Goal: Task Accomplishment & Management: Use online tool/utility

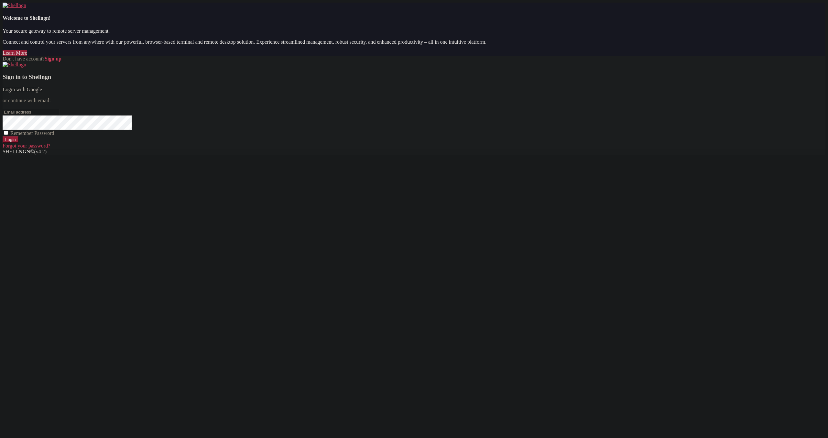
click at [42, 92] on link "Login with Google" at bounding box center [22, 90] width 39 height 6
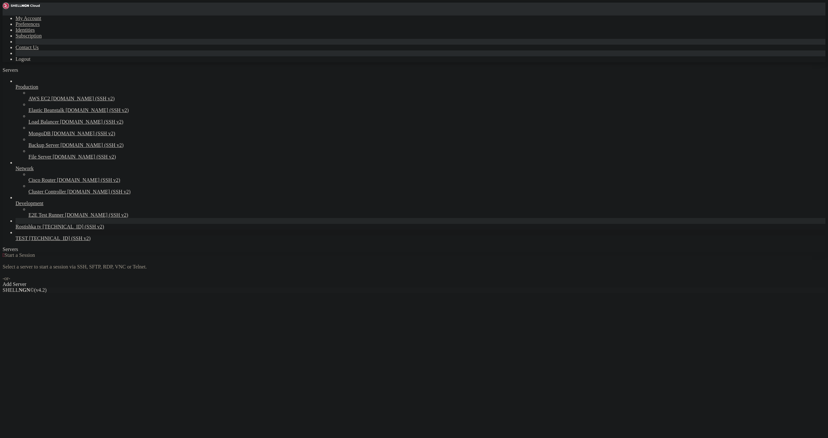
click at [16, 236] on icon at bounding box center [16, 236] width 0 height 0
click at [47, 241] on span "[TECHNICAL_ID] (SSH v2)" at bounding box center [59, 239] width 61 height 6
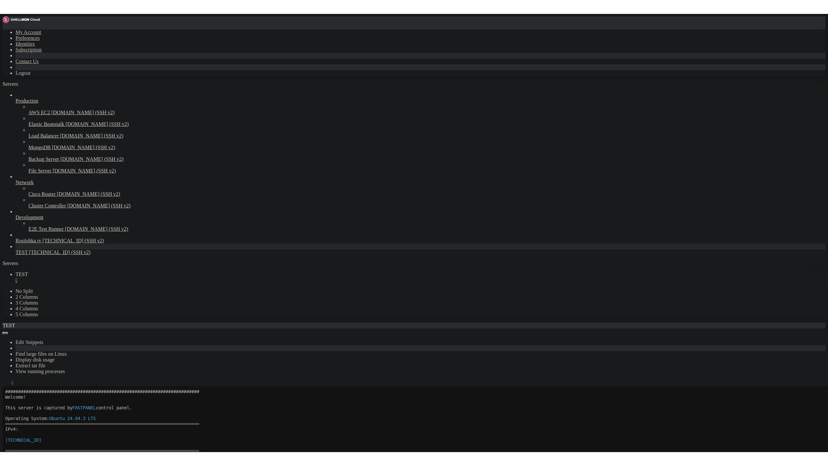
scroll to position [38, 0]
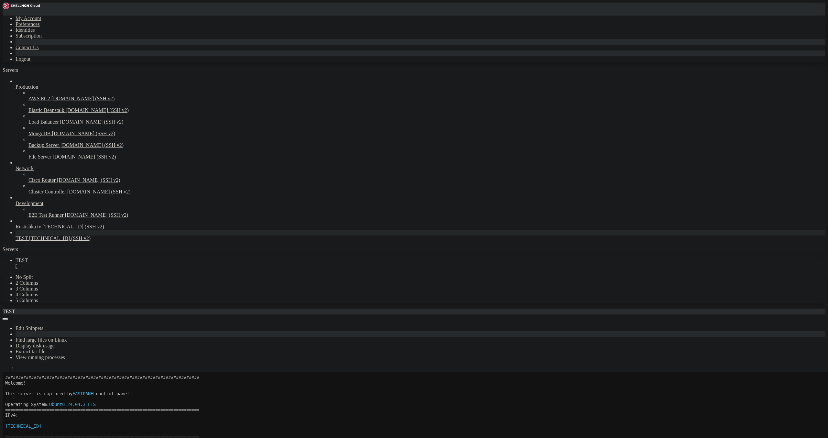
click at [16, 366] on button "" at bounding box center [12, 369] width 7 height 7
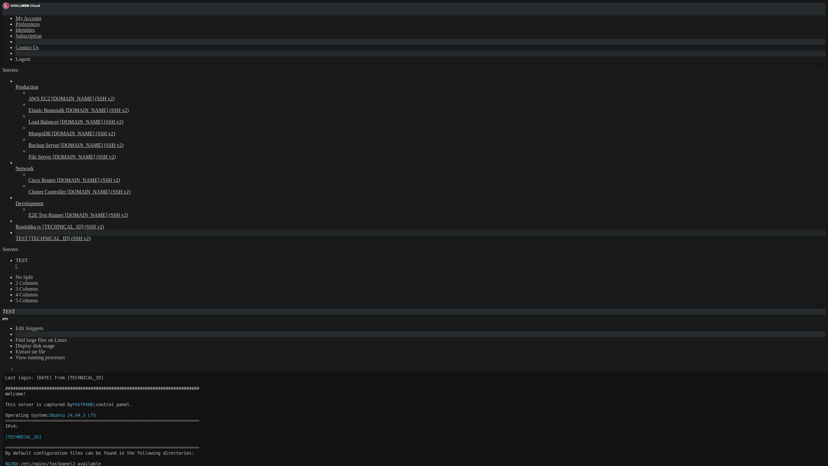
scroll to position [22, 0]
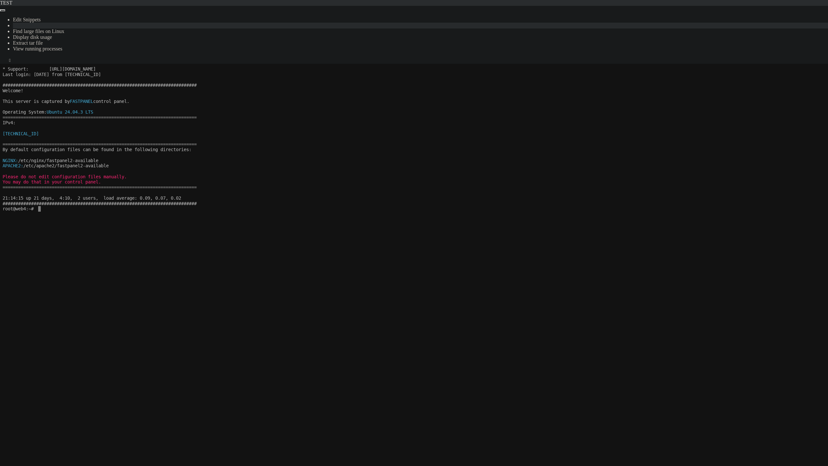
drag, startPoint x: 527, startPoint y: 98, endPoint x: 522, endPoint y: 98, distance: 5.2
click at [527, 98] on x-row at bounding box center [414, 96] width 822 height 6
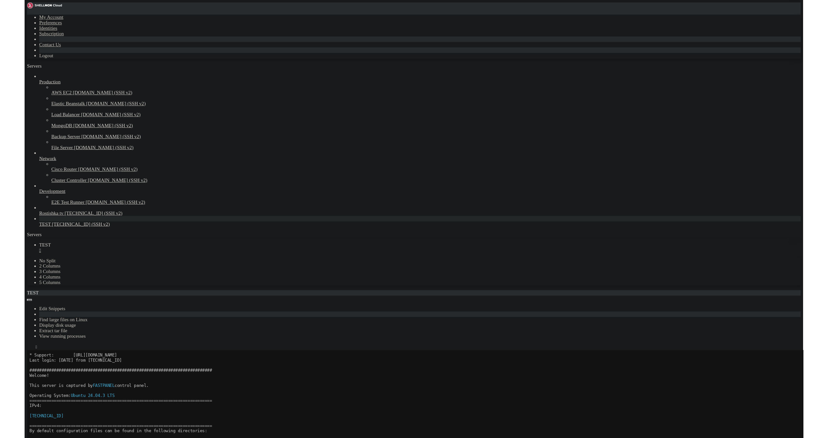
scroll to position [0, 0]
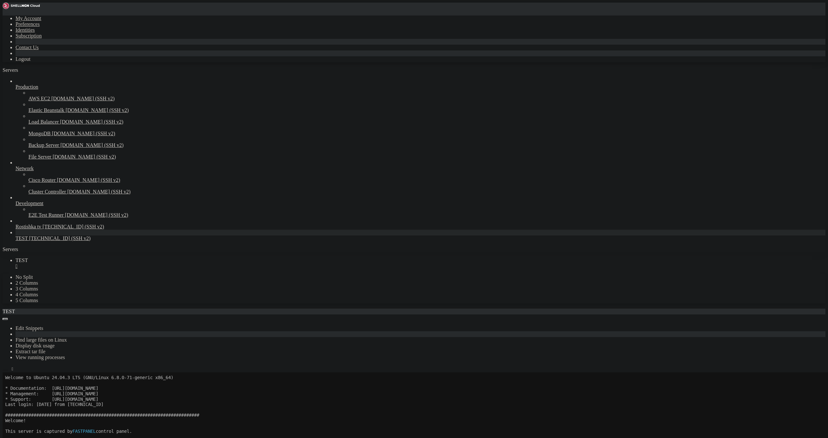
click at [8, 369] on button "button" at bounding box center [5, 370] width 5 height 2
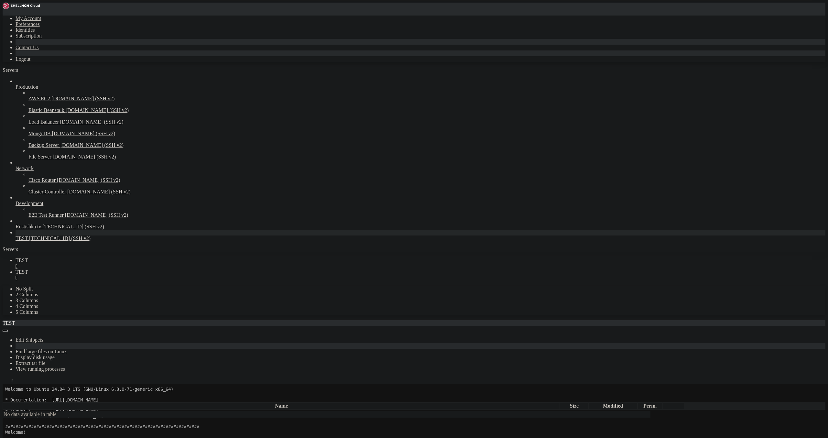
click at [111, 258] on link "TEST " at bounding box center [421, 264] width 810 height 12
click at [107, 263] on div "" at bounding box center [421, 266] width 810 height 6
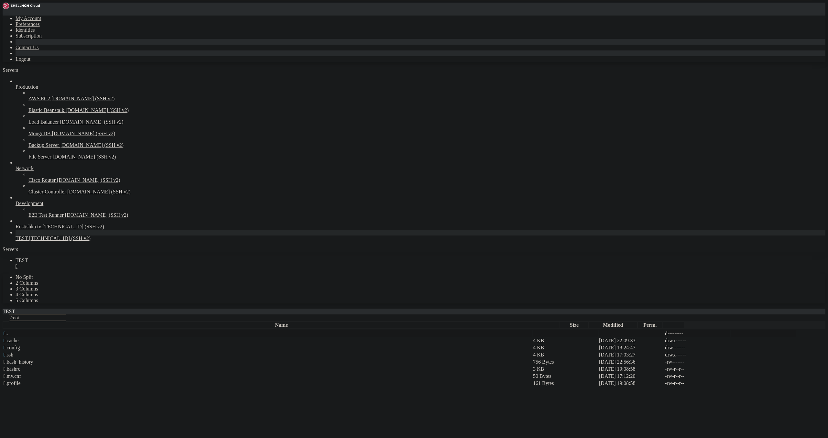
click at [8, 331] on span " .." at bounding box center [6, 334] width 5 height 6
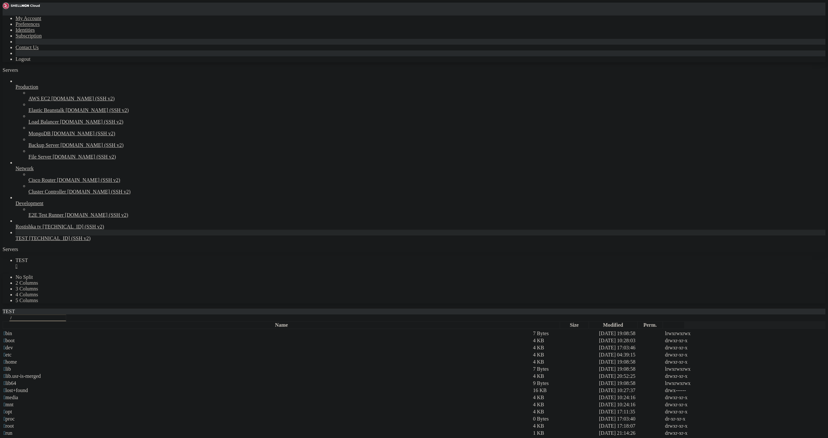
click at [17, 437] on span " www" at bounding box center [10, 440] width 13 height 6
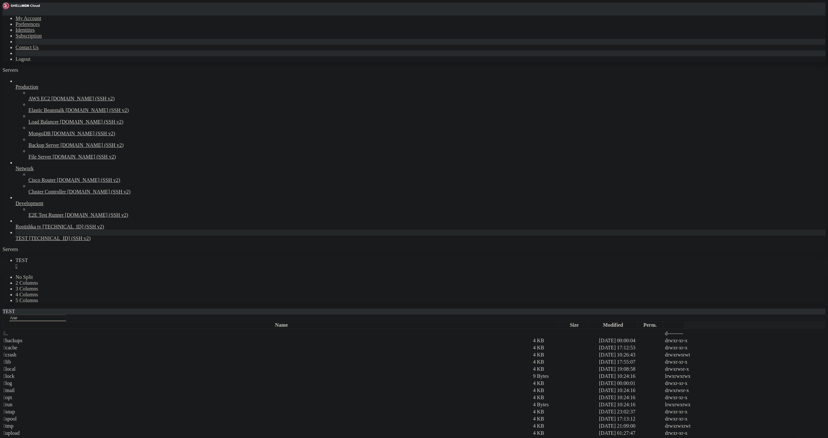
click at [17, 437] on span " www" at bounding box center [10, 440] width 13 height 6
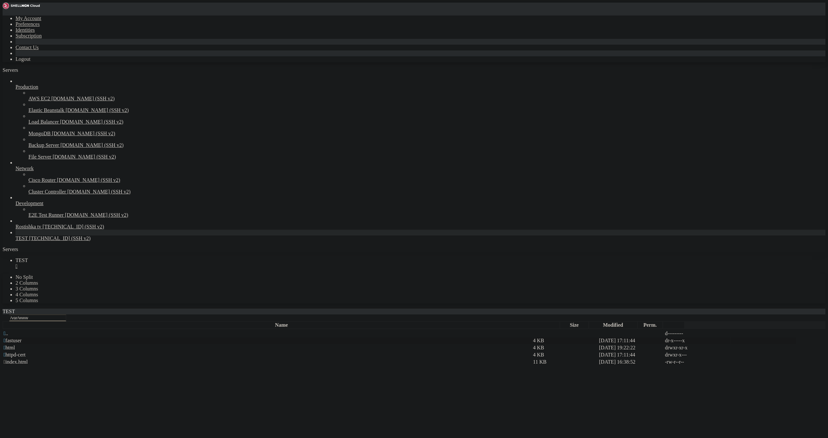
click at [22, 338] on span " fastuser" at bounding box center [13, 341] width 18 height 6
click at [14, 338] on span " data" at bounding box center [9, 341] width 11 height 6
click at [17, 366] on span " www" at bounding box center [10, 369] width 13 height 6
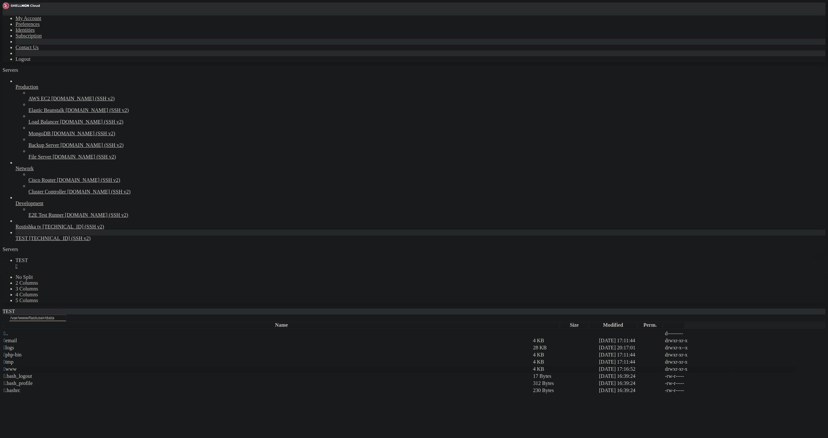
click at [17, 366] on span " www" at bounding box center [10, 369] width 13 height 6
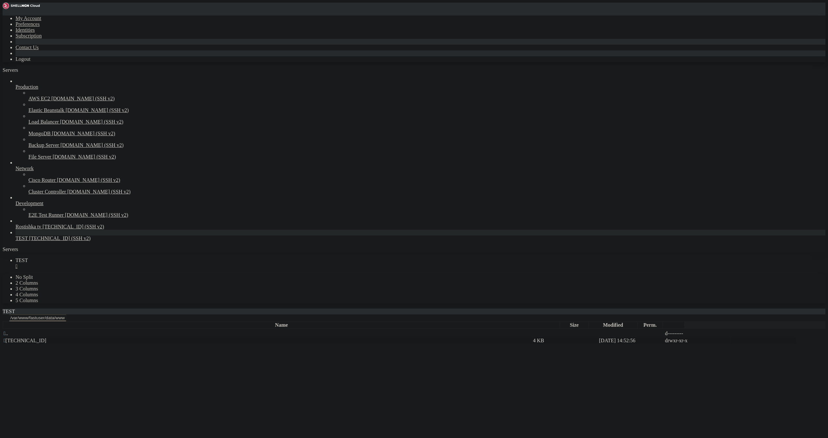
click at [46, 338] on span " [TECHNICAL_ID]" at bounding box center [25, 341] width 43 height 6
click at [27, 352] on span " TEST_TV" at bounding box center [16, 355] width 24 height 6
type input "/var/www/fastuser/data/www/[TECHNICAL_ID][URL]"
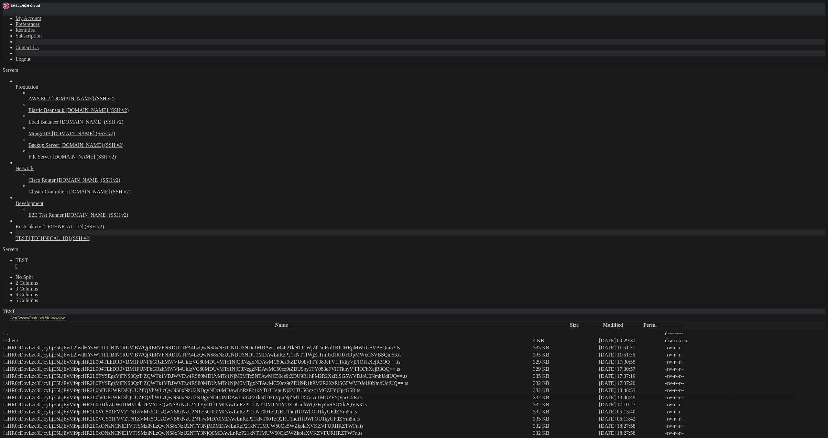
drag, startPoint x: 616, startPoint y: 85, endPoint x: 625, endPoint y: 181, distance: 96.2
click at [400, 345] on span " aHR0cDovLzc3LjcyLjE5LjEwL2lwdHYvWTJLTlBIN1RUVlBWQjRERVFNRDU2TFA4LzQwNS8xNzU2N…" at bounding box center [202, 348] width 397 height 6
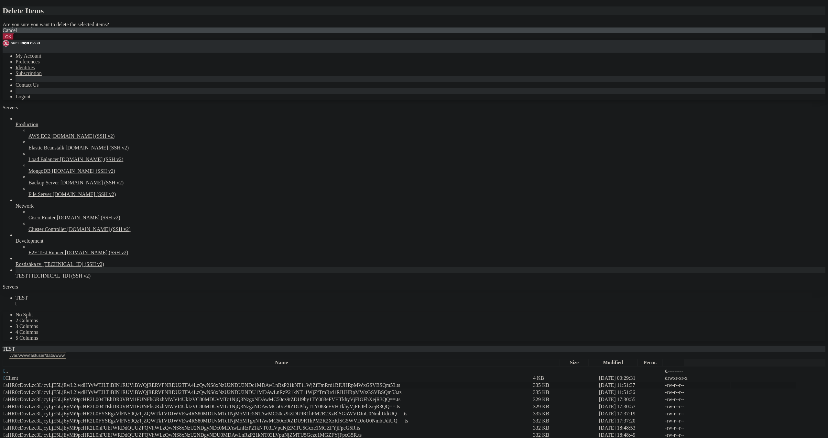
click at [14, 40] on button "OK" at bounding box center [8, 36] width 11 height 7
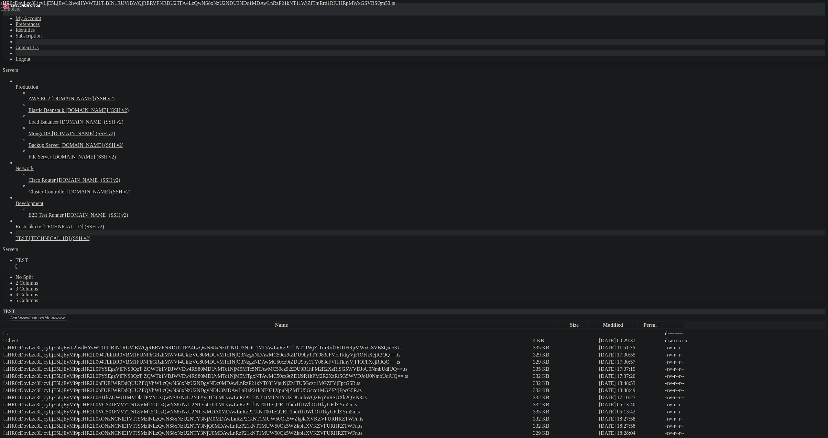
drag, startPoint x: 127, startPoint y: 79, endPoint x: 178, endPoint y: 287, distance: 214.0
click at [402, 345] on span " aHR0cDovLzc3LjcyLjE5LjEwL2lwdHYvWTJLTlBIN1RUVlBWQjRERVFNRDU2TFA4LzQwNS8xNzU2N…" at bounding box center [203, 348] width 398 height 6
click at [532, 352] on td " aHR0cDovLzc3LjcyLjE5LjEyMi9pcHR2L004TEhDR0VBM1FUNFhGRzhMWVI4UkIzVC80MDUvMTc1N…" at bounding box center [267, 355] width 529 height 6
click at [532, 359] on td " aHR0cDovLzc3LjcyLjE5LjEyMi9pcHR2L004TEhDR0VBM1FUNFhGRzhMWVI4UkIzVC80MDUvMTc1N…" at bounding box center [267, 362] width 529 height 6
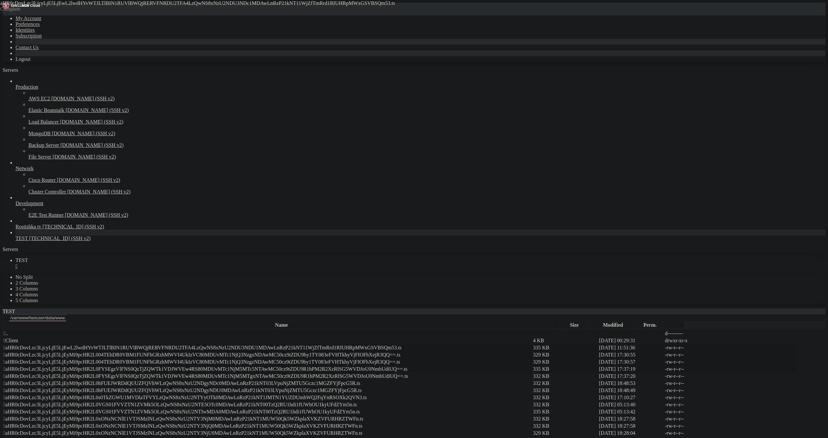
click at [408, 366] on span " aHR0cDovLzc3LjcyLjE5LjEyMi9pcHR2L0FYSEgzVlFNS0QzTjZQWTk1VDJWVEw4RS80MDUvMTc1N…" at bounding box center [206, 369] width 404 height 6
click at [408, 373] on span " aHR0cDovLzc3LjcyLjE5LjEyMi9pcHR2L0FYSEgzVlFNS0QzTjZQWTk1VDJWVEw4RS80MDUvMTc1N…" at bounding box center [206, 376] width 405 height 6
click at [360, 380] on span " aHR0cDovLzc3LjcyLjE5LjEyMi9pcHR2L0hFUEJWRDdQUUZFQVhWLzQwNS8xNzU2NDgyNDc0MDAwL…" at bounding box center [182, 383] width 357 height 6
click at [362, 388] on span " aHR0cDovLzc3LjcyLjE5LjEyMi9pcHR2L0hFUEJWRDdQUUZFQVhWLzQwNS8xNzU2NDgyNDU0MDAwL…" at bounding box center [183, 391] width 358 height 6
click at [367, 395] on span " aHR0cDovLzc3LjcyLjE5LjEyMi9pcHR2L0s0TkZGWU1MVDlaTFVYLzQwNS8xNzU2NTYyOTk0MDAwL…" at bounding box center [185, 398] width 363 height 6
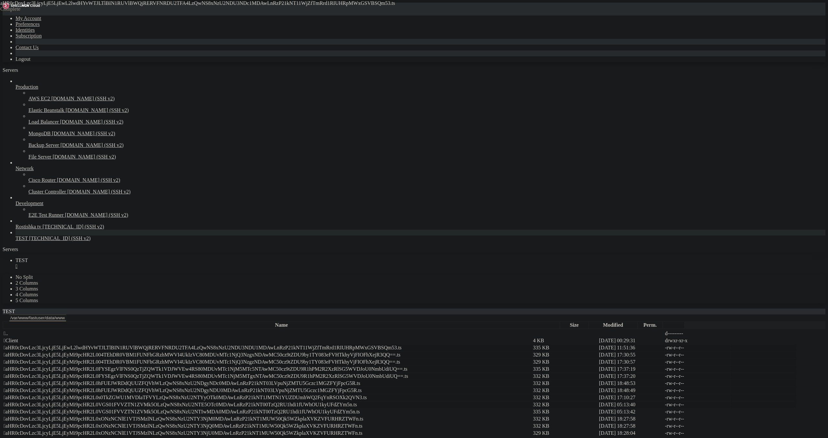
click at [357, 402] on span " aHR0cDovLzc3LjcyLjE5LjEyMi9pcHR2L0VGS01FVVZTN1ZVMk5OLzQwNS8xNzU2NTE5OTc0MDAwL…" at bounding box center [180, 405] width 353 height 6
click at [360, 409] on span " aHR0cDovLzc3LjcyLjE5LjEyMi9pcHR2L0VGS01FVVZTN1ZVMk5OLzQwNS8xNzU2NTIwMDA0MDAwL…" at bounding box center [182, 412] width 357 height 6
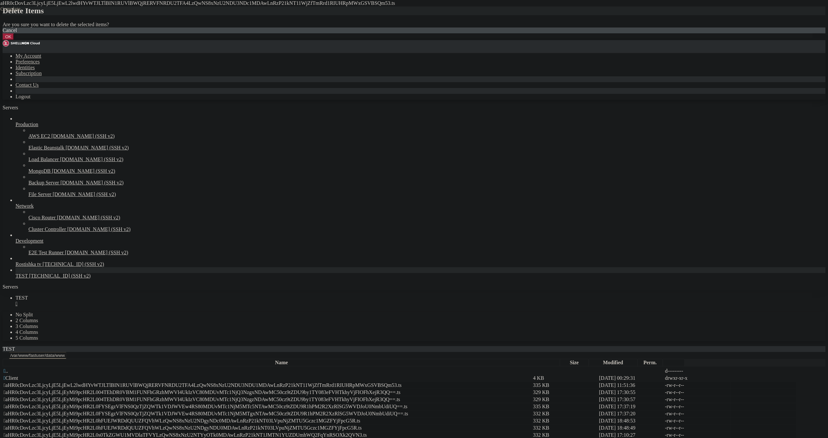
click at [14, 40] on button "OK" at bounding box center [8, 36] width 11 height 7
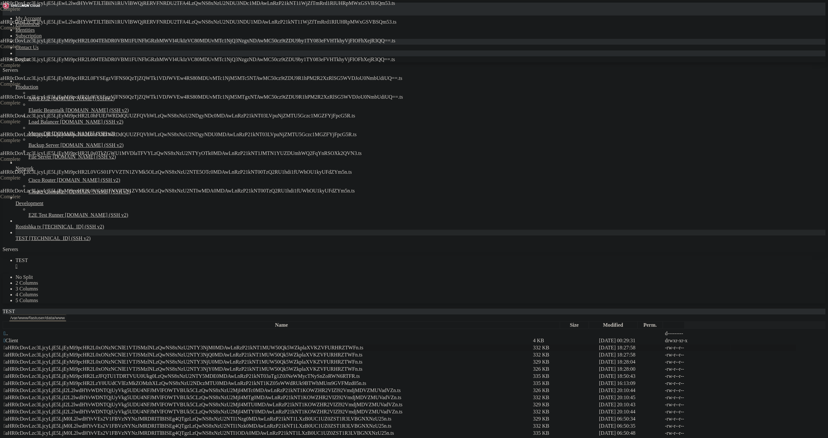
click at [532, 345] on td " aHR0cDovLzc3LjcyLjE5LjEyMi9pcHR2L0xONzNCNlE1VTJSMzlNLzQwNS8xNzU2NTY3NjM0MDAwL…" at bounding box center [267, 348] width 529 height 6
click at [532, 352] on td " aHR0cDovLzc3LjcyLjE5LjEyMi9pcHR2L0xONzNCNlE1VTJSMzlNLzQwNS8xNzU2NTY3NjQ0MDAwL…" at bounding box center [267, 355] width 529 height 6
click at [532, 359] on td " aHR0cDovLzc3LjcyLjE5LjEyMi9pcHR2L0xONzNCNlE1VTJSMzlNLzQwNS8xNzU2NTY3NjU0MDAwL…" at bounding box center [267, 362] width 529 height 6
click at [363, 359] on span " aHR0cDovLzc3LjcyLjE5LjEyMi9pcHR2L0xONzNCNlE1VTJSMzlNLzQwNS8xNzU2NTY3NjU0MDAwL…" at bounding box center [183, 362] width 359 height 6
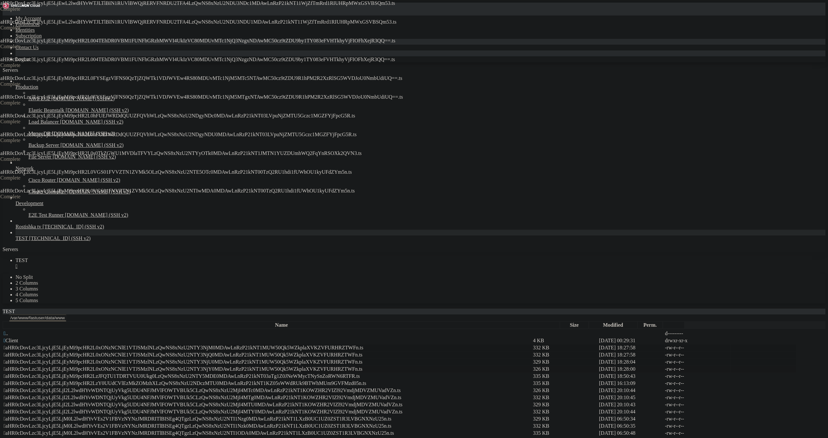
click at [363, 366] on span " aHR0cDovLzc3LjcyLjE5LjEyMi9pcHR2L0xONzNCNlE1VTJSMzlNLzQwNS8xNzU2NTY3NjY0MDAwL…" at bounding box center [183, 369] width 359 height 6
click at [532, 373] on td " aHR0cDovLzc3LjcyLjE5LjEyMi9pcHR2LzJFQTU1TDRTVUU0Ukg0LzQwNS8xNzU2NTY5MDE0MDAwL…" at bounding box center [267, 376] width 529 height 6
click at [532, 380] on td " aHR0cDovLzc3LjcyLjE5LjEyMi9pcHR2LzY0UUdCVlEzMkZOMzhXLzQwNS8xNzU2NDczMTU0MDAwL…" at bounding box center [267, 383] width 529 height 6
drag, startPoint x: 627, startPoint y: 139, endPoint x: 626, endPoint y: 173, distance: 33.3
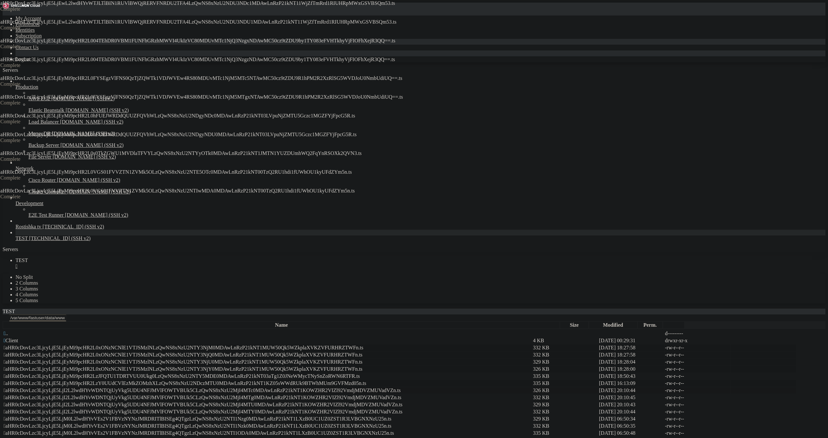
click at [598, 373] on td "335 KB" at bounding box center [565, 376] width 65 height 6
drag, startPoint x: 625, startPoint y: 180, endPoint x: 628, endPoint y: 185, distance: 5.6
click at [598, 394] on td "332 KB" at bounding box center [565, 397] width 65 height 6
click at [598, 387] on td "326 KB" at bounding box center [565, 390] width 65 height 6
click at [598, 402] on td "329 KB" at bounding box center [565, 405] width 65 height 6
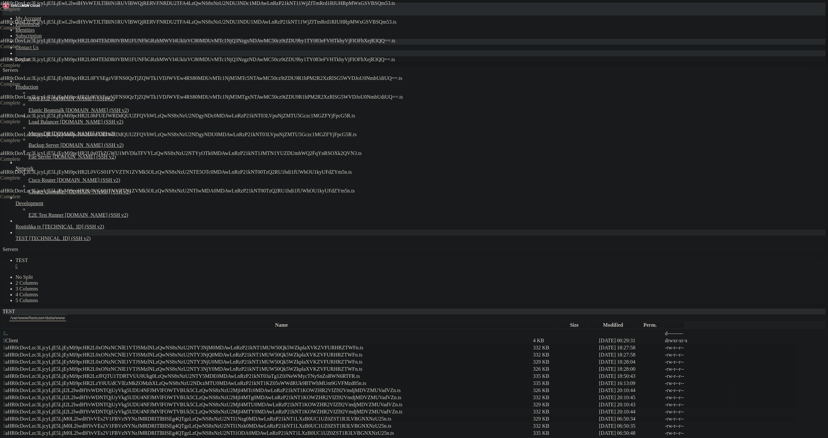
click at [598, 416] on td "329 KB" at bounding box center [565, 419] width 65 height 6
click at [598, 409] on td "332 KB" at bounding box center [565, 412] width 65 height 6
click at [598, 423] on td "332 KB" at bounding box center [565, 426] width 65 height 6
click at [598, 430] on td "335 KB" at bounding box center [565, 433] width 65 height 6
click at [598, 437] on td "335 KB" at bounding box center [565, 440] width 65 height 6
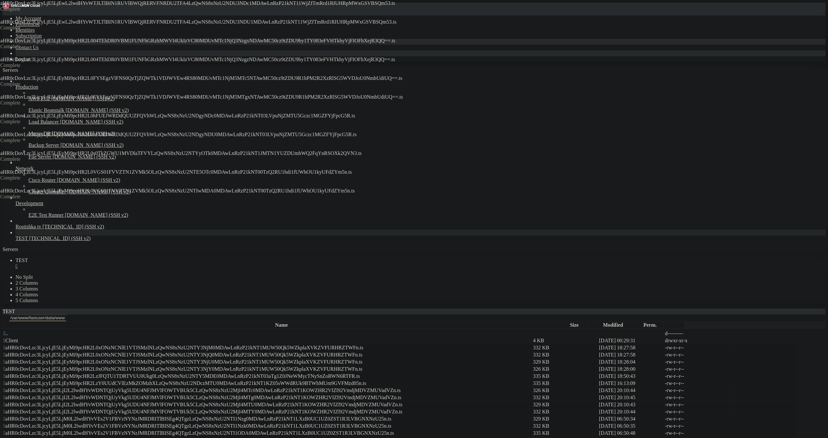
drag, startPoint x: 630, startPoint y: 290, endPoint x: 632, endPoint y: 293, distance: 4.5
drag, startPoint x: 633, startPoint y: 316, endPoint x: 643, endPoint y: 330, distance: 17.2
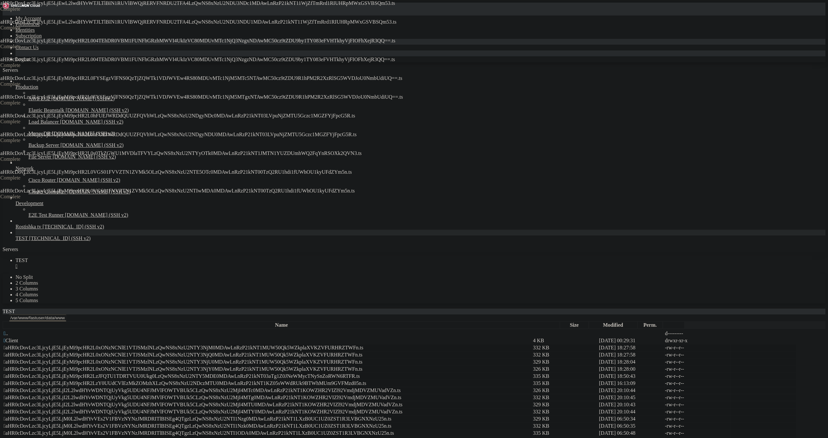
drag, startPoint x: 636, startPoint y: 332, endPoint x: 641, endPoint y: 337, distance: 6.7
drag, startPoint x: 638, startPoint y: 343, endPoint x: 645, endPoint y: 348, distance: 9.0
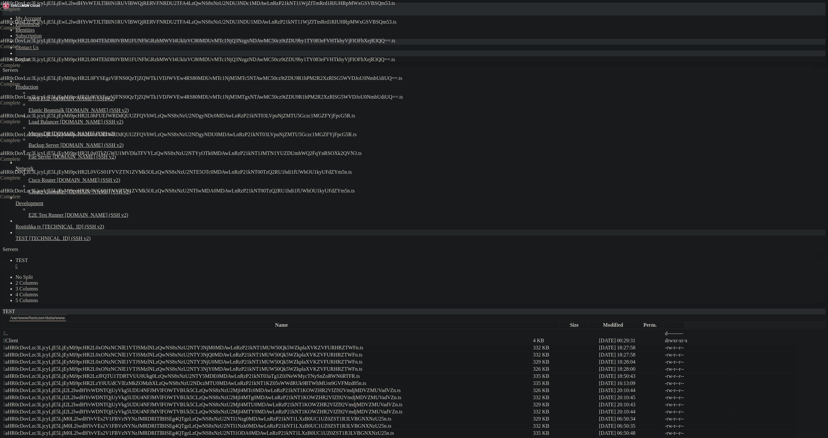
drag, startPoint x: 658, startPoint y: 378, endPoint x: 666, endPoint y: 381, distance: 8.7
drag, startPoint x: 656, startPoint y: 389, endPoint x: 688, endPoint y: 400, distance: 33.1
drag, startPoint x: 665, startPoint y: 396, endPoint x: 690, endPoint y: 405, distance: 27.6
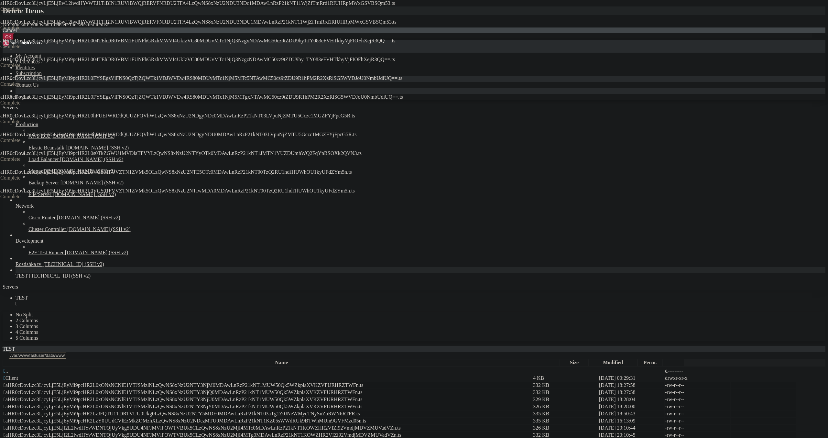
click at [14, 40] on button "OK" at bounding box center [8, 36] width 11 height 7
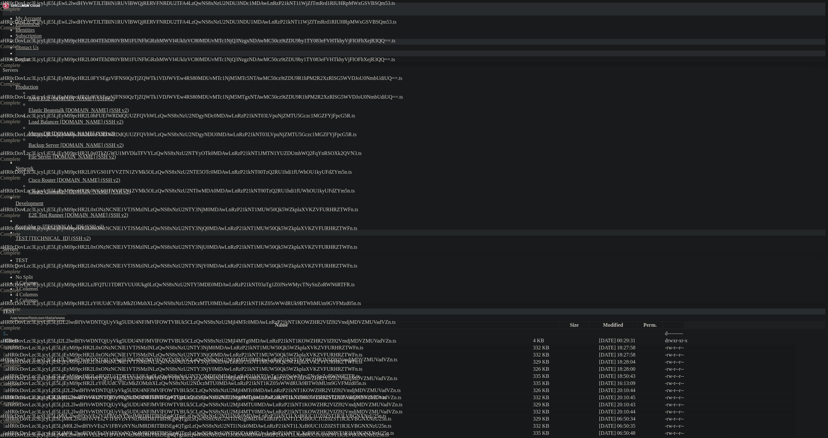
click at [136, 345] on span " aHR0cDovLzc3LjcyLjE5LjEyMi9pcHR2L0xONzNCNlE1VTJSMzlNLzQwNS8xNzU2NTY3NjM0MDAwL…" at bounding box center [184, 348] width 360 height 6
click at [135, 352] on span " aHR0cDovLzc3LjcyLjE5LjEyMi9pcHR2L0xONzNCNlE1VTJSMzlNLzQwNS8xNzU2NTY3NjQ0MDAwL…" at bounding box center [183, 355] width 359 height 6
click at [154, 359] on td " aHR0cDovLzc3LjcyLjE5LjEyMi9pcHR2L0xONzNCNlE1VTJSMzlNLzQwNS8xNzU2NTY3NjU0MDAwL…" at bounding box center [267, 362] width 529 height 6
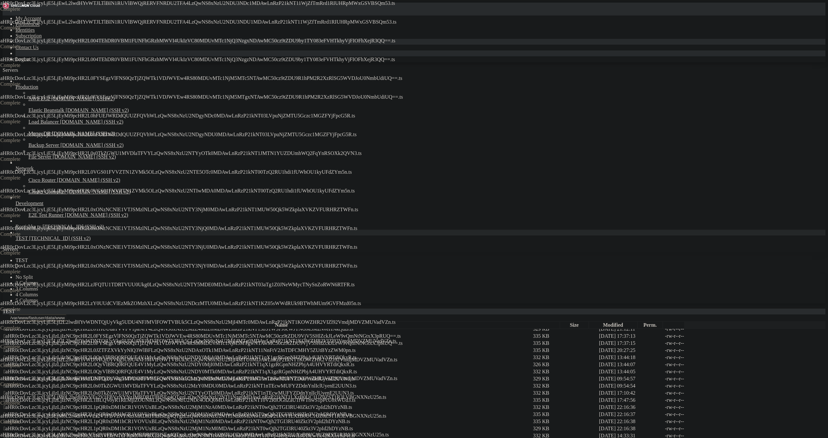
scroll to position [1767, 0]
drag, startPoint x: 248, startPoint y: 295, endPoint x: 252, endPoint y: 296, distance: 3.9
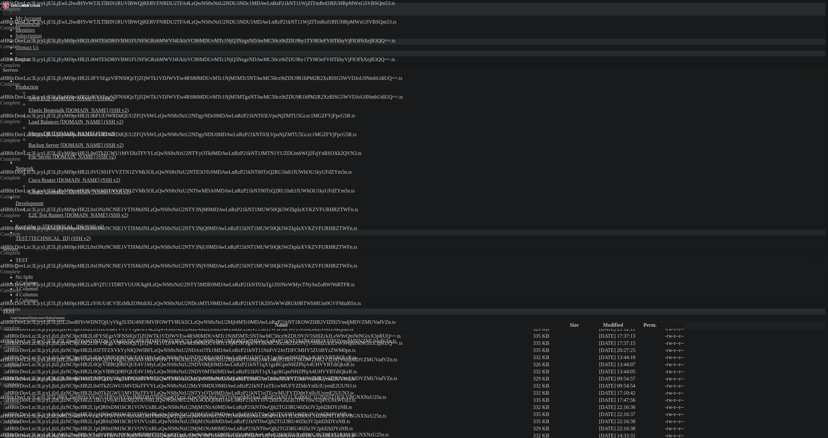
click at [455, 126] on tbody " .. d---------  Client 4 KB [DATE] 00:29:31 drwxr-xr-x  aHR0cDovLzc3LjcyLjIz…" at bounding box center [399, 190] width 793 height 1053
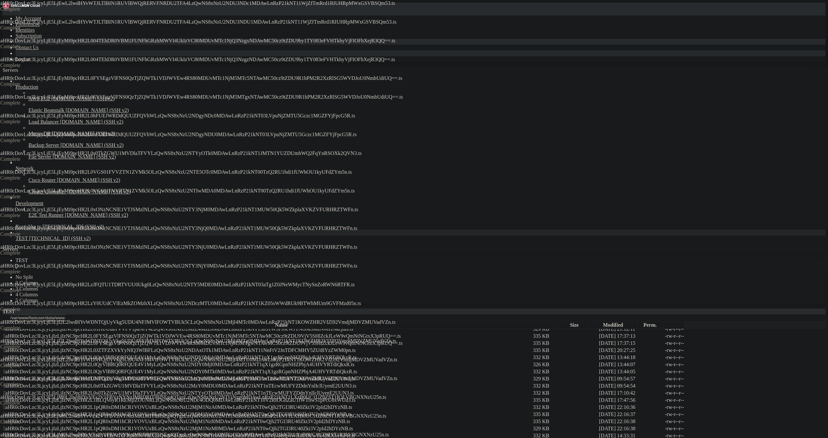
drag, startPoint x: 461, startPoint y: 132, endPoint x: 465, endPoint y: 121, distance: 11.3
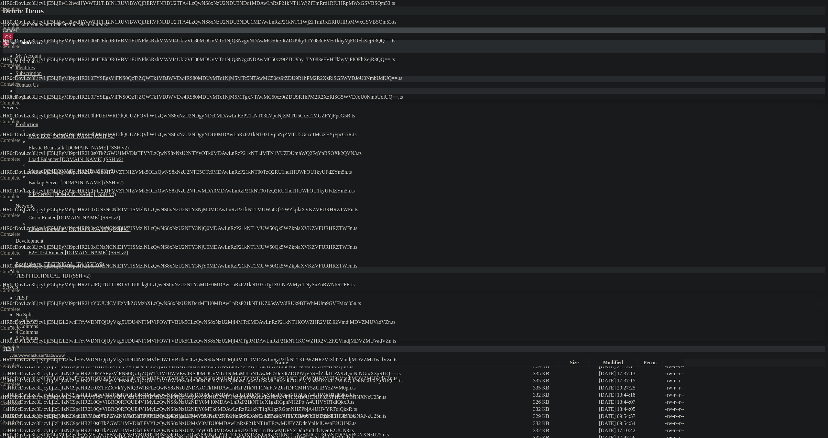
click at [14, 40] on button "OK" at bounding box center [8, 36] width 11 height 7
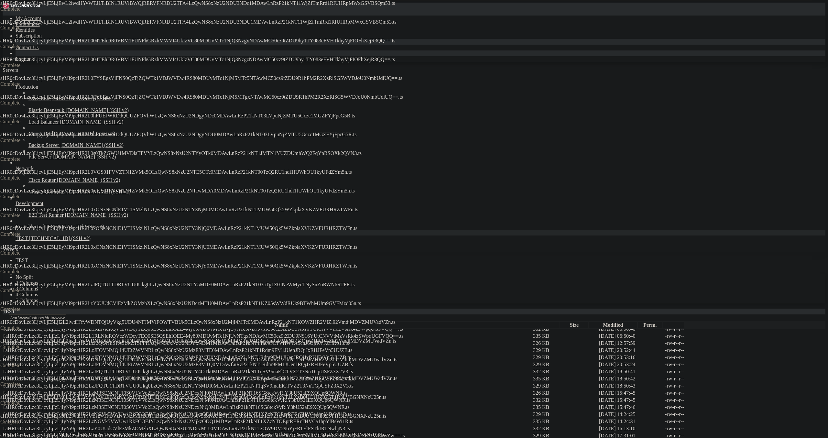
scroll to position [0, 0]
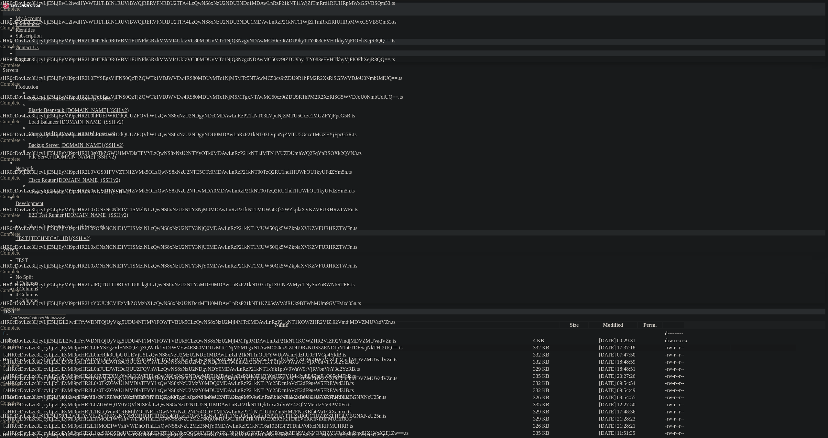
click at [403, 345] on span " aHR0cDovLzc3LjcyLjIzLjEyMi9pcHR2L0FYSEgzVlFNS0QzTjZQWTk1VDJWVEw4RS80MDUvMTc1N…" at bounding box center [203, 348] width 399 height 6
click at [476, 345] on td " aHR0cDovLzc3LjcyLjIzLjEyMi9pcHR2L0FYSEgzVlFNS0QzTjZQWTk1VDJWVEw4RS80MDUvMTc1N…" at bounding box center [267, 348] width 529 height 6
click at [443, 345] on td " aHR0cDovLzc3LjcyLjIzLjEyMi9pcHR2L0FYSEgzVlFNS0QzTjZQWTk1VDJWVEw4RS80MDUvMTc1N…" at bounding box center [267, 348] width 529 height 6
click at [448, 352] on td " aHR0cDovLzc3LjcyLjIzLjEyMi9pcHR2L0hFRjk3UlpUUlJEVjU5LzQwNS8xNzU2MzU2NDE1MDAwL…" at bounding box center [267, 355] width 529 height 6
click at [359, 359] on span " aHR0cDovLzc3LjcyLjIzLjEyMi9pcHR2L0hFUEJWRDdQUUZFQVhWLzQwNS8xNzU2NDgyNDg0MDAwL…" at bounding box center [181, 362] width 355 height 6
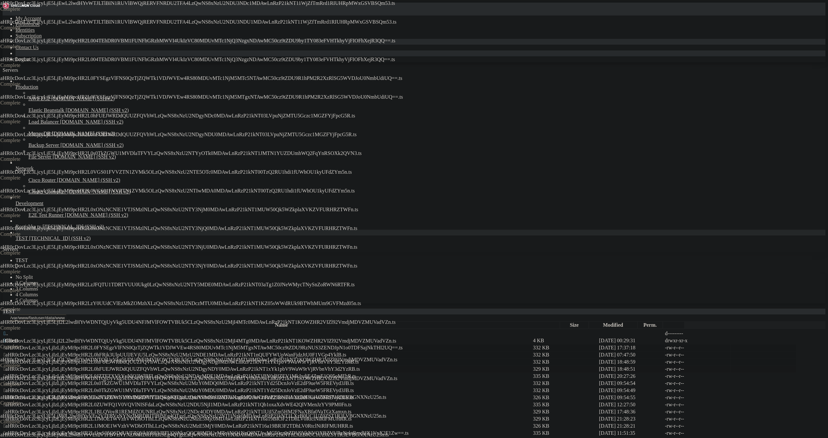
click at [444, 366] on td " aHR0cDovLzc3LjcyLjIzLjEyMi9pcHR2L0hFUEJWRDdQUUZFQVhWLzQwNS8xNzU2NDgyNDY0MDAwL…" at bounding box center [267, 369] width 529 height 6
click at [356, 373] on span " aHR0cDovLzc3LjcyLjIzLjEyMi9pcHR2L0JZTFZXVkYyNlQ3WlBFLzQwNS8xNzU2NDAyMDE1MDAwL…" at bounding box center [180, 376] width 352 height 6
click at [444, 380] on td " aHR0cDovLzc3LjcyLjIzLjEyMi9pcHR2L0s0TkZGWU1MVDlaTFVYLzQwNS8xNzU2MzY0MDQ0MDAwL…" at bounding box center [267, 383] width 529 height 6
click at [354, 388] on span " aHR0cDovLzc3LjcyLjIzLjEyMi9pcHR2L0s0TkZGWU1MVDlaTFVYLzQwNS8xNzU2MzY0MDU0MDAwL…" at bounding box center [179, 391] width 350 height 6
click at [354, 395] on span " aHR0cDovLzc3LjcyLjIzLjEyMi9pcHR2L0s0TkZGWU1MVDlaTFVYLzQwNS8xNzU2MzY0MDY0MDAwL…" at bounding box center [179, 398] width 350 height 6
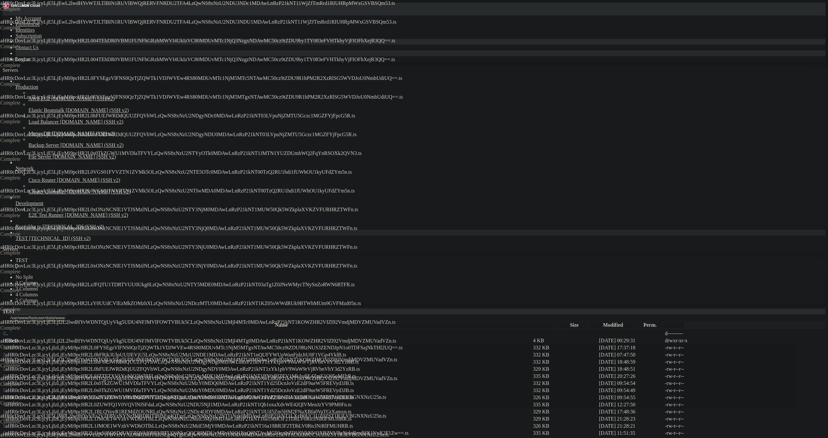
click at [453, 402] on td " aHR0cDovLzc3LjcyLjIzLjEyMi9pcHR2L0ZUWFQ1V0VQVlNISFdaLzQwNS8xNzU2NDU5NjI1MDAwL…" at bounding box center [267, 405] width 529 height 6
click at [352, 409] on span " aHR0cDovLzc3LjcyLjIzLjEyMi9pcHR2L1BLQVoyR1REMjlZOUNRLzQwNS8xNzU2NDc4ODY0MDAwL…" at bounding box center [178, 412] width 348 height 6
click at [352, 416] on span " aHR0cDovLzc3LjcyLjIzLjEyMi9pcHR2L1JMOE1WVzhVWDhOTlhLLzQwNS8xNzU2MzE5Mjc0MDAwL…" at bounding box center [178, 419] width 348 height 6
click at [353, 423] on span " aHR0cDovLzc3LjcyLjIzLjEyMi9pcHR2L1JMOE1WVzhVWDhOTlhLLzQwNS8xNzU2MzE5MjY0MDAwL…" at bounding box center [179, 426] width 350 height 6
click at [409, 430] on span " aHR0cDovLzc3LjcyLjIzLjEyMi9pcHR2L1kyS05QSDdUVFZQVkI0REVRTUQ1NkxQOC80MDUvMTc1N…" at bounding box center [206, 433] width 405 height 6
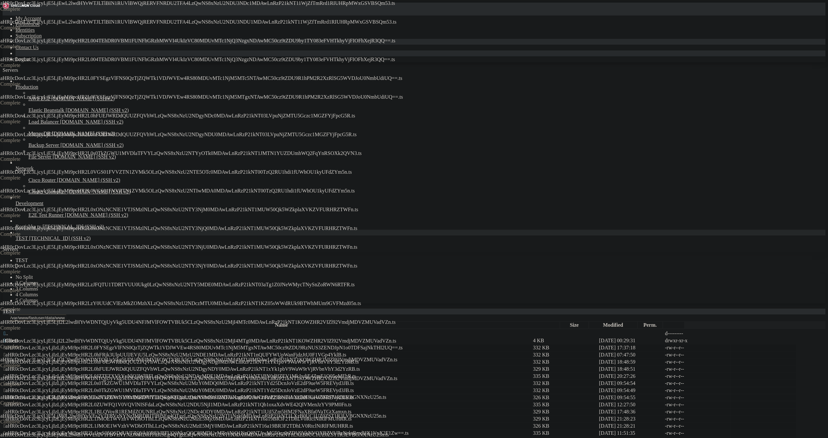
click at [409, 437] on span " aHR0cDovLzc3LjcyLjIzLjEyMi9pcHR2L1kyS05QSDdUVFZQVkI0REVRTUQ1NkxQOC80MDUvMTc1N…" at bounding box center [206, 440] width 405 height 6
drag, startPoint x: 461, startPoint y: 286, endPoint x: 462, endPoint y: 294, distance: 7.9
drag, startPoint x: 462, startPoint y: 299, endPoint x: 460, endPoint y: 305, distance: 6.6
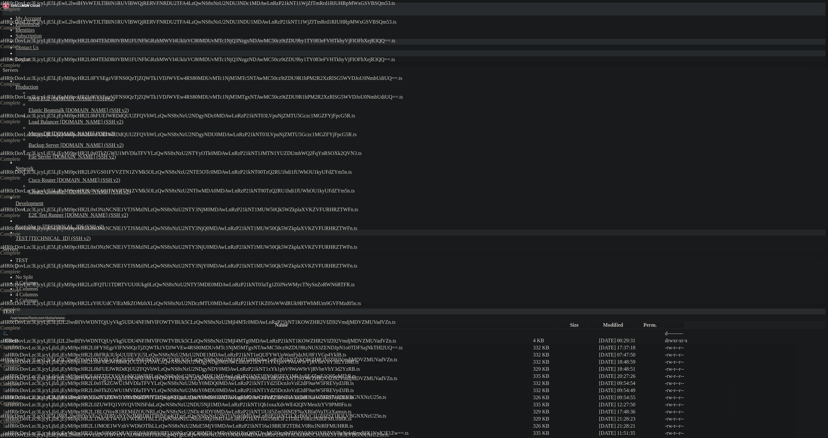
drag, startPoint x: 444, startPoint y: 387, endPoint x: 447, endPoint y: 391, distance: 4.6
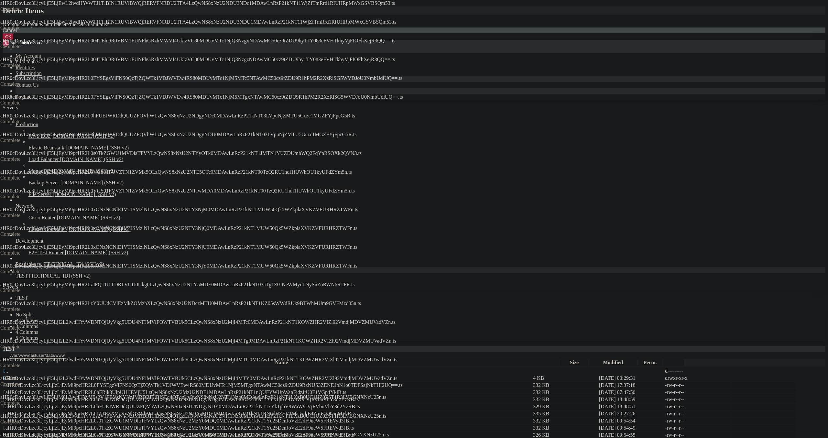
click at [14, 40] on button "OK" at bounding box center [8, 36] width 11 height 7
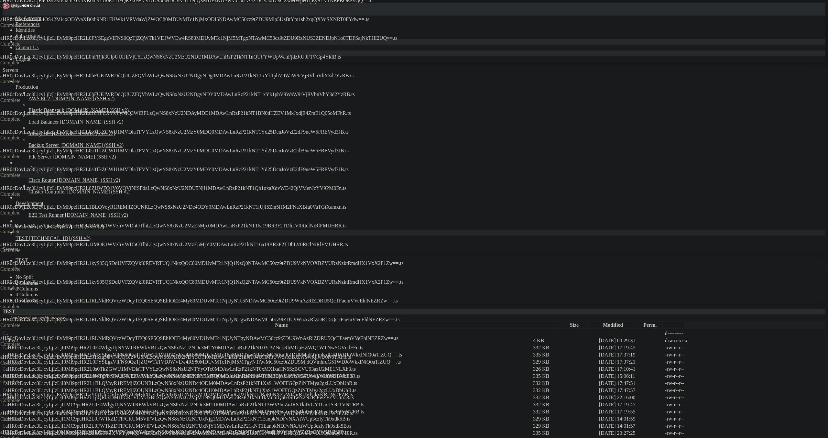
scroll to position [1064, 0]
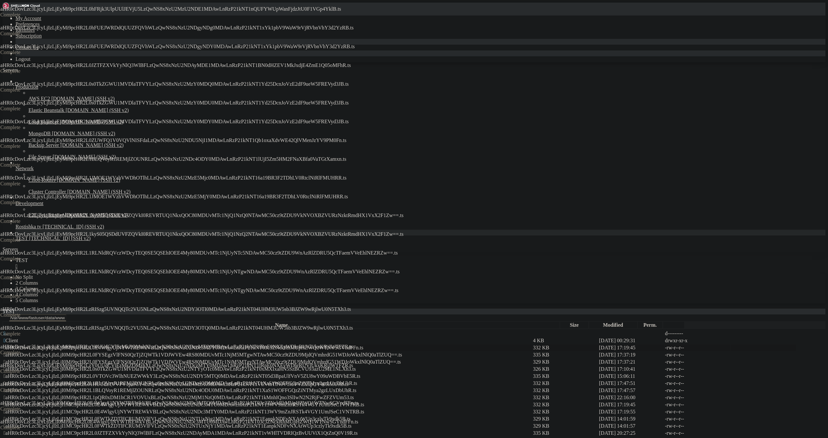
drag, startPoint x: 124, startPoint y: 83, endPoint x: 123, endPoint y: 88, distance: 4.2
click at [124, 345] on span " aHR0cDovLzc3LjcyLjIzLjI0Mi9pcHR2L0E4WlgyUjNYWTREWkVBLzQwNS8xNzU2NDc3MTY0MDAwL…" at bounding box center [184, 348] width 360 height 6
click at [123, 352] on td " aHR0cDovLzc3LjcyLjIzLjI0Mi9pcHR2L0FYSEgzVlFNS0QzTjZQWTk1VDJWVEw4RS80MDUvMTc1N…" at bounding box center [267, 355] width 529 height 6
click at [125, 359] on span " aHR0cDovLzc3LjcyLjIzLjI0Mi9pcHR2L0FYSEgzVlFNS0QzTjZQWTk1VDJWVEw4RS80MDUvMTc1N…" at bounding box center [202, 362] width 397 height 6
click at [126, 366] on span " aHR0cDovLzc3LjcyLjIzLjI0Mi9pcHR2L0s0TkZGWU1MVDlaTFVYLzQwNS8xNzU2NTYyOTc0MDAwL…" at bounding box center [180, 369] width 352 height 6
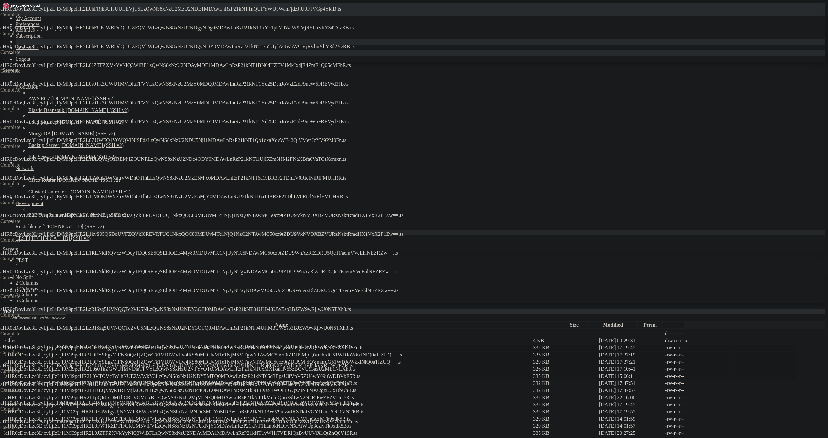
click at [129, 373] on span " aHR0cDovLzc3LjcyLjIzLjI0Mi9pcHR2L0VTOVc3WlhNUEZWWkY3LzQwNS8xNzU2NDY5MTQ0MDAwL…" at bounding box center [182, 376] width 357 height 6
click at [133, 380] on span " aHR0cDovLzc3LjcyLjIzLjI0Mi9pcHR2L1BLQVoyR1REMjlZOUNRLzQwNS8xNzU2NDc4ODM0MDAwL…" at bounding box center [181, 383] width 354 height 6
click at [137, 388] on span " aHR0cDovLzc3LjcyLjIzLjI0Mi9pcHR2L1BLQVoyR1REMjlZOUNRLzQwNS8xNzU2NDc4ODU0MDAwL…" at bounding box center [180, 391] width 353 height 6
click at [157, 395] on span " aHR0cDovLzc3LjcyLjIzLjI0Mi9pcHR2L1pQR0xDM1hCR1VOVUxBLzQwNS8xNzU2MjM1NzQ0MDAwL…" at bounding box center [179, 398] width 350 height 6
click at [173, 402] on td " aHR0cDovLzc3LjcyLjIzLjI1MC9pcHR2L0E4WlgyUjNYWTREWkVBLzQwNS8xNzU2NDc3MTU0MDAwL…" at bounding box center [267, 405] width 529 height 6
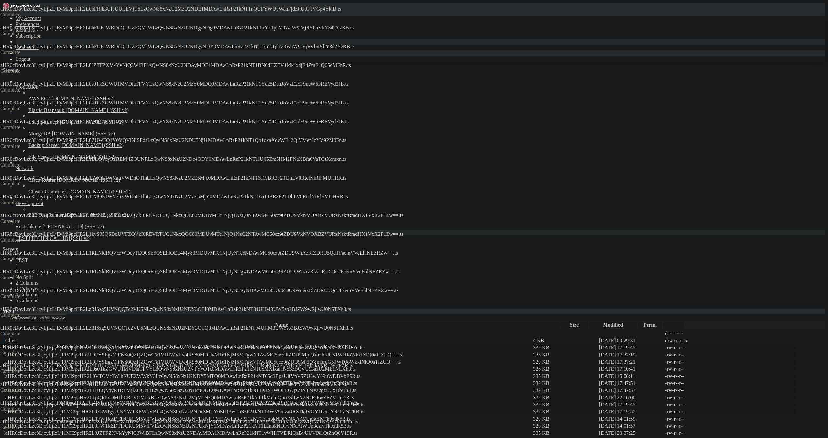
click at [219, 409] on td " aHR0cDovLzc3LjcyLjIzLjI1MC9pcHR2L0E4WlgyUjNYWTREWkVBLzQwNS8xNzU2NDc3MTY0MDAwL…" at bounding box center [267, 412] width 529 height 6
click at [227, 416] on span " aHR0cDovLzc3LjcyLjIzLjI1MC9pcHR2L0FWTkZDTlFCRUM5VlFVLzQwNS8xNzU2NTUxNjg1MDAwL…" at bounding box center [177, 419] width 347 height 6
click at [236, 423] on span " aHR0cDovLzc3LjcyLjIzLjI1MC9pcHR2L0FWTkZDTlFCRUM5VlFVLzQwNS8xNzU2NTUxNjY1MDAwL…" at bounding box center [178, 426] width 348 height 6
click at [247, 430] on td " aHR0cDovLzc3LjcyLjIzLjI1MC9pcHR2L0JZTFZXVkYyNlQ3WlBFLzQwNS8xNzU2NDAyMDA1MDAwL…" at bounding box center [267, 433] width 529 height 6
click at [253, 437] on span " aHR0cDovLzc3LjcyLjIzLjI1MC9pcHR2L0UzVFpVV0tVUzhQVEE3LzQwNS8xNzU2NTE1Njk0MDAwL…" at bounding box center [177, 440] width 346 height 6
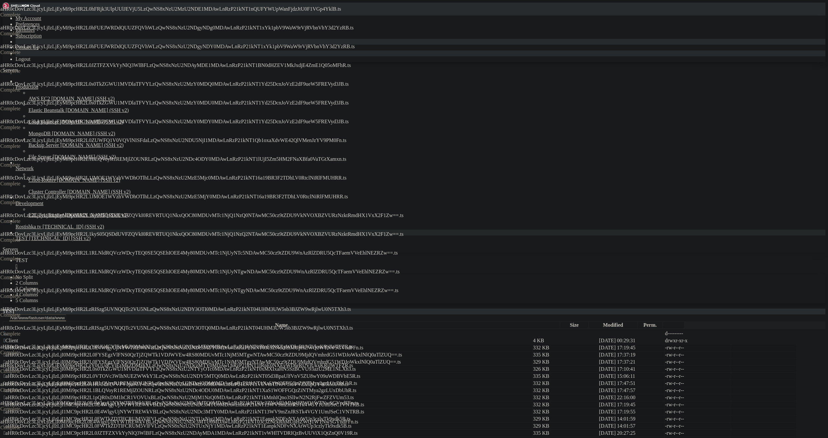
drag, startPoint x: 379, startPoint y: 403, endPoint x: 385, endPoint y: 412, distance: 10.7
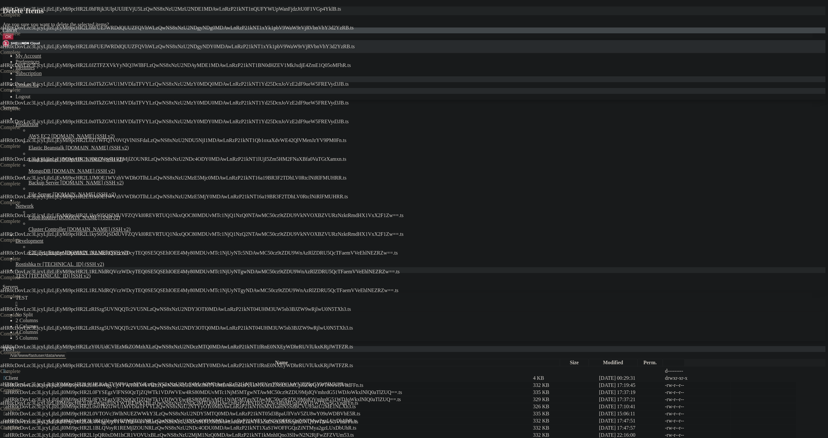
click at [14, 40] on button "OK" at bounding box center [8, 36] width 11 height 7
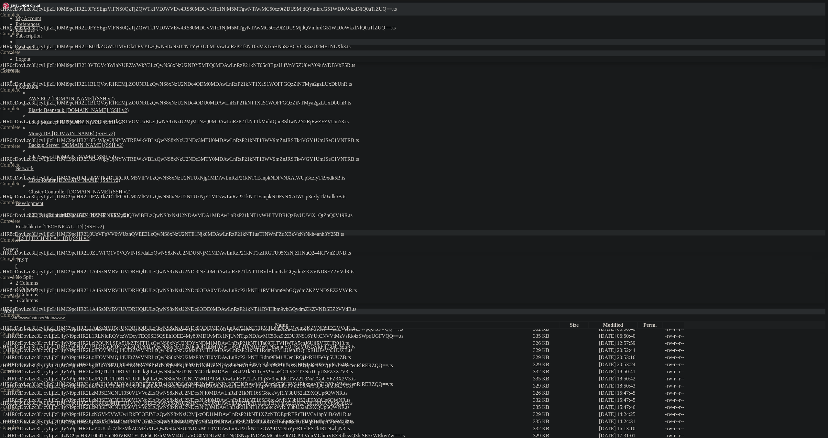
scroll to position [791, 0]
drag, startPoint x: 356, startPoint y: 321, endPoint x: 361, endPoint y: 316, distance: 7.3
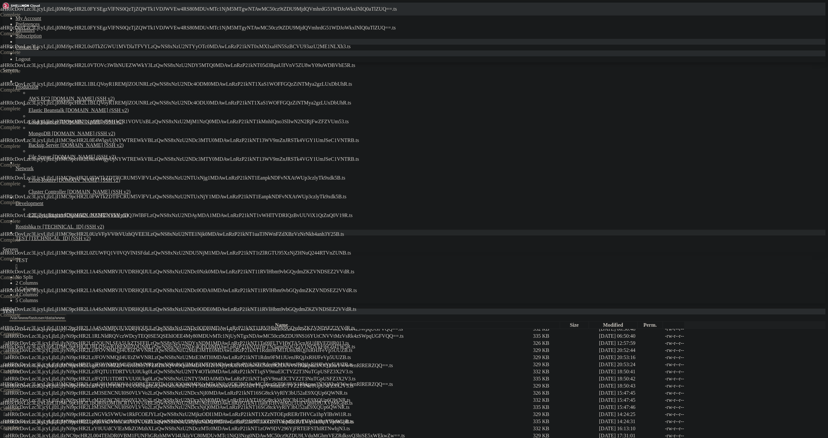
drag, startPoint x: 392, startPoint y: 172, endPoint x: 398, endPoint y: 166, distance: 8.5
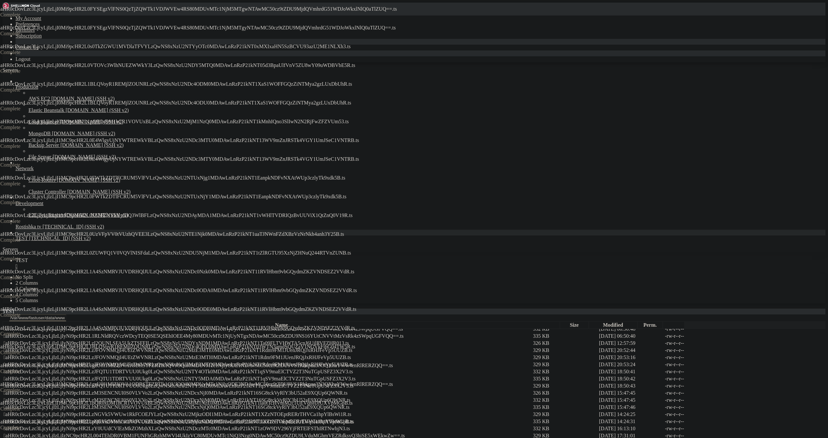
drag, startPoint x: 448, startPoint y: 65, endPoint x: 452, endPoint y: 66, distance: 3.3
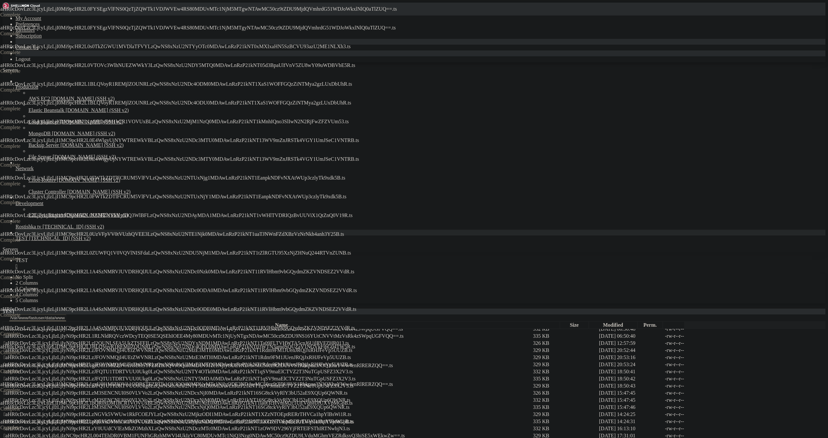
drag, startPoint x: 435, startPoint y: 143, endPoint x: 436, endPoint y: 150, distance: 7.3
drag, startPoint x: 425, startPoint y: 175, endPoint x: 428, endPoint y: 183, distance: 8.6
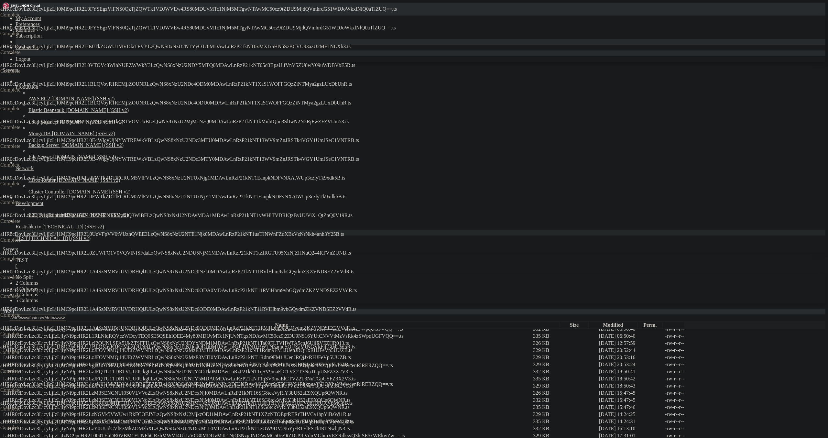
drag, startPoint x: 455, startPoint y: 186, endPoint x: 452, endPoint y: 195, distance: 8.8
drag, startPoint x: 442, startPoint y: 203, endPoint x: 446, endPoint y: 208, distance: 6.5
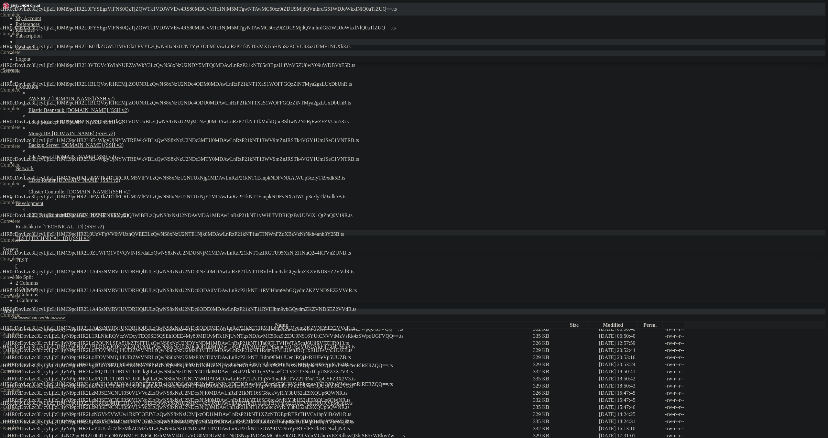
click at [350, 397] on span " aHR0cDovLzc3LjcyLjIzLjIyNi9pcHR2LzM3SENCNUI0S0VLVVo2LzQwNS8xNzU2NDcxNjM0MDAwL…" at bounding box center [177, 400] width 347 height 6
click at [446, 404] on td " aHR0cDovLzc3LjcyLjIzLjIyNi9pcHR2LzM3SENCNUI0S0VLVVo2LzQwNS8xNzU2NDcxNjQ0MDAwL…" at bounding box center [267, 407] width 529 height 6
drag, startPoint x: 454, startPoint y: 129, endPoint x: 461, endPoint y: 134, distance: 8.8
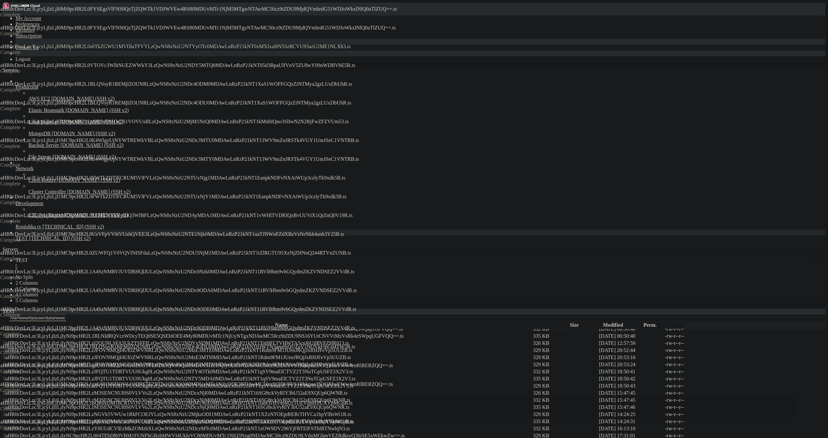
click at [351, 412] on span " aHR0cDovLzc3LjcyLjIzLjIyNi9pcHR2LzNGVk5VWUw1RkFCOEJYLzQwNS8xNzU2MjkzODI1MDAwL…" at bounding box center [178, 415] width 348 height 6
click at [466, 418] on td " aHR0cDovLzc3LjcyLjIzLjIyNi9pcHR2LzNGVk5VWUw1RkFCOEJYLzQwNS8xNzU2MjkzODQ1MDAwL…" at bounding box center [267, 421] width 529 height 6
click at [350, 426] on span " aHR0cDovLzc3LjcyLjIzLjIyNi9pcHR2LzY0UUdCVlEzMkZOMzhXLzQwNS8xNzU2NDczMTc0MDAwL…" at bounding box center [177, 429] width 347 height 6
click at [405, 433] on span " aHR0cDovLzc3LjcyLjIzLjIzNC9pcHR2L004TEhDR0VBM1FUNFhGRzhMWVI4UkIzVC80MDUvMTc1N…" at bounding box center [205, 436] width 402 height 6
click at [405, 438] on span " aHR0cDovLzc3LjcyLjIzLjIzNC9pcHR2L004TEhDR0VBM1FUNFhGRzhMWVI4UkIzVC80MDUvMTc1N…" at bounding box center [205, 443] width 402 height 6
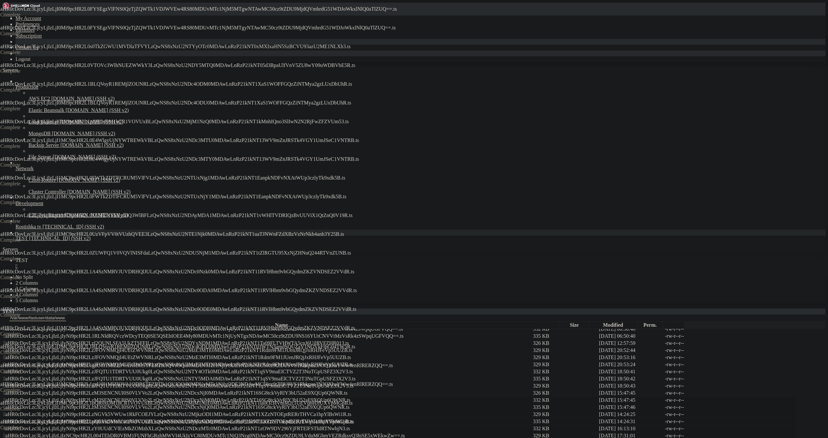
scroll to position [302, 0]
click at [471, 333] on td " aHR0cDovLzc3LjcyLjIzLjIyNi9pcHR2L1RLNldRQVczWDcyTEQ0SE5QSEhIOEE4My80MDUvMTc1N…" at bounding box center [267, 336] width 529 height 6
click at [349, 340] on span " aHR0cDovLzc3LjcyLjIzLjIyNi9pcHR2LzI2QUNLSFA5UkZTSFFILzQwNS8xNzU2NDYxNDM1MDAwL…" at bounding box center [177, 343] width 346 height 6
drag, startPoint x: 478, startPoint y: 171, endPoint x: 495, endPoint y: 184, distance: 22.2
click at [353, 347] on span " aHR0cDovLzc3LjcyLjIzLjIyNi9pcHR2LzJFOVNMQjI4UEtZWVNRLzQwNS8xNzU2MzE3MTE0MDAwL…" at bounding box center [178, 350] width 349 height 6
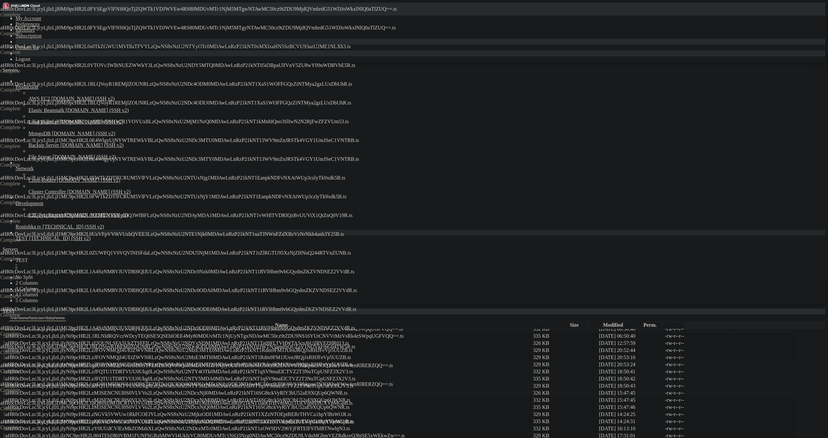
drag, startPoint x: 492, startPoint y: 185, endPoint x: 502, endPoint y: 193, distance: 12.2
click at [351, 355] on span " aHR0cDovLzc3LjcyLjIzLjIyNi9pcHR2LzJFOVNMQjI4UEtZWVNRLzQwNS8xNzU2MzE3MTI0MDAwL…" at bounding box center [177, 358] width 347 height 6
click at [504, 369] on td " aHR0cDovLzc3LjcyLjIzLjIyNi9pcHR2LzJFQTU1TDRTVUU0Ukg0LzQwNS8xNzU2NTY4OTk0MDAwL…" at bounding box center [267, 372] width 529 height 6
click at [353, 362] on span " aHR0cDovLzc3LjcyLjIzLjIyNi9pcHR2LzJFOVNMQjI4UEtZWVNRLzQwNS8xNzU2MzE3MTQ0MDAwL…" at bounding box center [178, 365] width 349 height 6
click at [498, 376] on td " aHR0cDovLzc3LjcyLjIzLjIyNi9pcHR2LzJFQTU1TDRTVUU0Ukg0LzQwNS8xNzU2NTY5MDA0MDAwL…" at bounding box center [267, 379] width 529 height 6
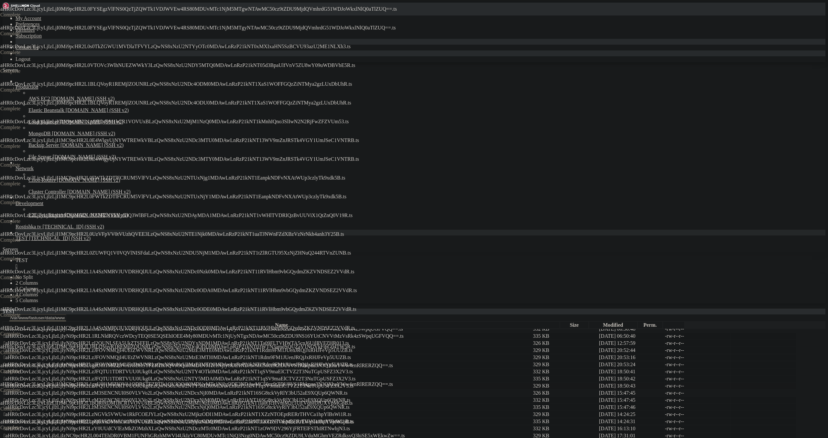
click at [354, 383] on span " aHR0cDovLzc3LjcyLjIzLjIyNi9pcHR2LzJFQTU1TDRTVUU0Ukg0LzQwNS8xNzU2NTY5MDI0MDAwL…" at bounding box center [179, 386] width 350 height 6
click at [495, 390] on td " aHR0cDovLzc3LjcyLjIzLjIyNi9pcHR2LzM3SENCNUI0S0VLVVo2LzQwNS8xNzU2NDcxNjI0MDAwL…" at bounding box center [267, 393] width 529 height 6
click at [352, 325] on span " aHR0cDovLzc3LjcyLjIzLjIyNi9pcHR2L1BLQVoyR1REMjlZOUNRLzQwNS8xNzU2NDc4ODI0MDAwL…" at bounding box center [178, 328] width 349 height 6
click at [474, 331] on td " aHR0cDovLzc3LjcyLjIzLjIyNi9pcHR2L1BLQVoyR1REMjlZOUNRLzQwNS8xNzU2NDc4ODM0MDAwL…" at bounding box center [267, 334] width 529 height 6
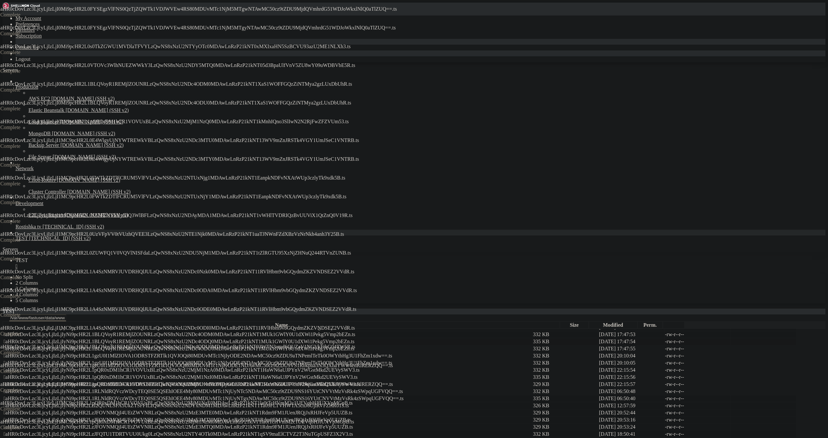
click at [482, 338] on td " aHR0cDovLzc3LjcyLjIzLjIyNi9pcHR2L1BLQVoyR1REMjlZOUNRLzQwNS8xNzU2NDc4ODQ0MDAwL…" at bounding box center [267, 341] width 529 height 6
drag, startPoint x: 486, startPoint y: 221, endPoint x: 489, endPoint y: 236, distance: 15.9
click at [486, 346] on td " aHR0cDovLzc3LjcyLjIzLjIyNi9pcHR2L1BLQVoyR1REMjlZOUNRLzQwNS8xNzU2NDc4ODU0MDAwL…" at bounding box center [267, 349] width 529 height 6
click at [392, 353] on span " aHR0cDovLzc3LjcyLjIzLjIyNi9pcHR2L1gzU0I1MlZIOVA1ODRSTFZRTlk1QVJOQi80MDUvMTc1N…" at bounding box center [198, 356] width 389 height 6
drag, startPoint x: 485, startPoint y: 245, endPoint x: 493, endPoint y: 264, distance: 20.1
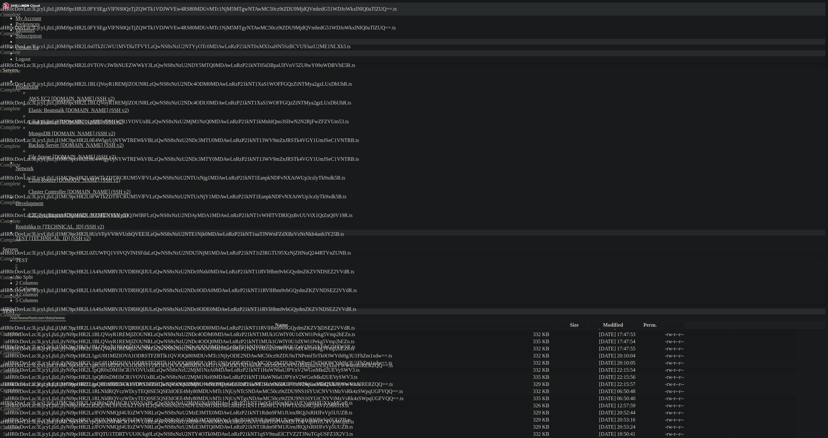
click at [392, 360] on span " aHR0cDovLzc3LjcyLjIzLjIyNi9pcHR2L1gzU0I1MlZIOVA1ODRSTFZRTlk1QVJOQi80MDUvMTc1N…" at bounding box center [198, 363] width 389 height 6
click at [485, 367] on td " aHR0cDovLzc3LjcyLjIzLjIyNi9pcHR2L1pQR0xDM1hCR1VOVUxBLzQwNS8xNzU2MjM1NzA0MDAwL…" at bounding box center [267, 370] width 529 height 6
drag, startPoint x: 478, startPoint y: 273, endPoint x: 493, endPoint y: 291, distance: 23.0
click at [358, 374] on span " aHR0cDovLzc3LjcyLjIzLjIyNi9pcHR2L1pQR0xDM1hCR1VOVUxBLzQwNS8xNzU2MjM1NzI0MDAwL…" at bounding box center [181, 377] width 354 height 6
drag, startPoint x: 479, startPoint y: 287, endPoint x: 482, endPoint y: 290, distance: 5.0
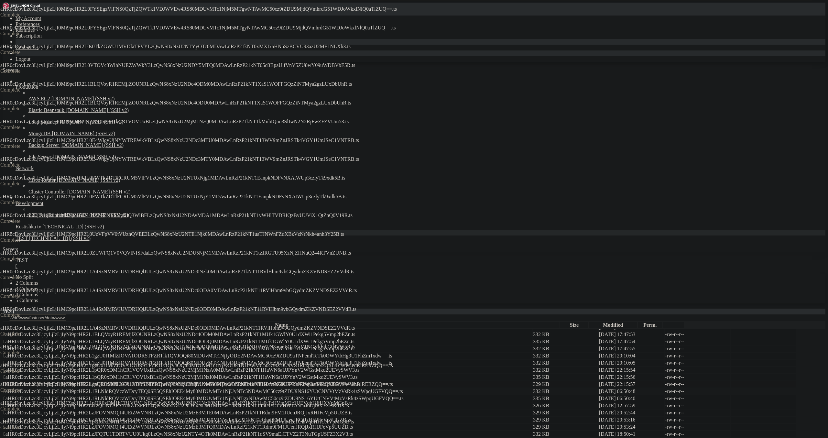
click at [360, 381] on span " aHR0cDovLzc3LjcyLjIzLjIyNi9pcHR2L1pQR0xDM1hCR1VOVUxBLzQwNS8xNzU2MjM1NzM0MDAwL…" at bounding box center [182, 384] width 357 height 6
drag, startPoint x: 488, startPoint y: 306, endPoint x: 498, endPoint y: 307, distance: 10.1
click at [403, 389] on span " aHR0cDovLzc3LjcyLjIzLjIyNi9pcHR2L1RLNldRQVczWDcyTEQ0SE5QSEhIOEE4My80MDUvMTc1N…" at bounding box center [204, 392] width 400 height 6
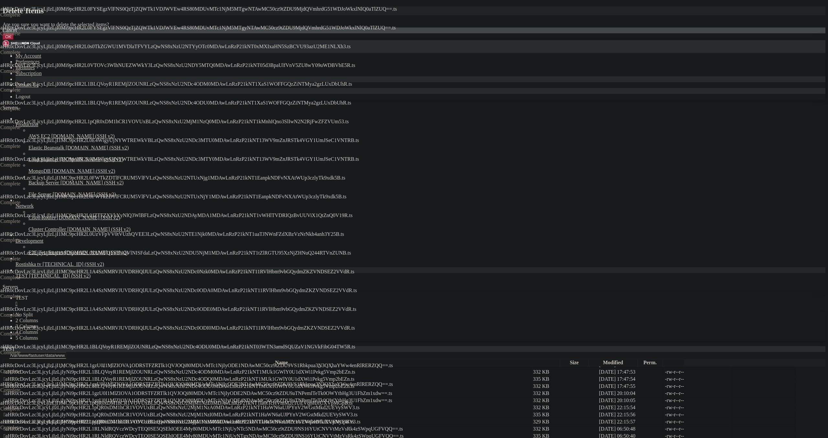
click at [14, 40] on button "OK" at bounding box center [8, 36] width 11 height 7
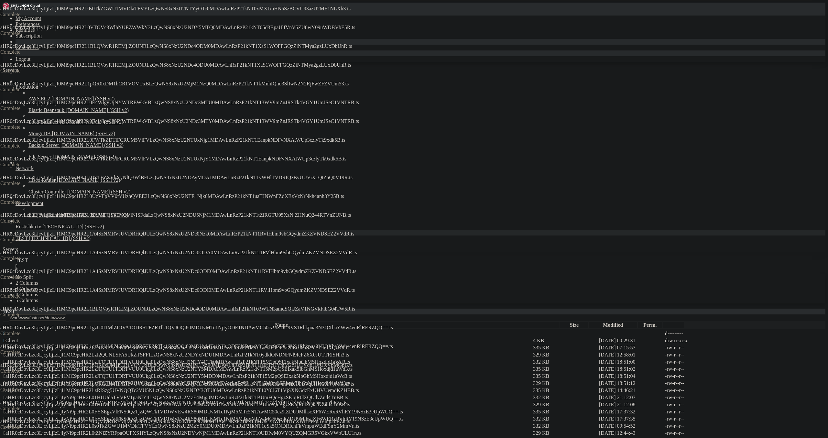
scroll to position [0, 0]
drag, startPoint x: 258, startPoint y: 283, endPoint x: 262, endPoint y: 281, distance: 4.6
click at [270, 437] on td " aHR0cDovLzc3LjcyLjIzLjIyNi9pcHR2L0tZNlZYRFpaOUFXS1lYLzQwNS8xNzU2NDYwNjU1MDAwL…" at bounding box center [267, 440] width 529 height 6
click at [284, 430] on span " aHR0cDovLzc3LjcyLjIzLjIyNi9pcHR2L0tZNlZYRFpaOUFXS1lYLzQwNS8xNzU2NDYwNjM1MDAwL…" at bounding box center [183, 433] width 358 height 6
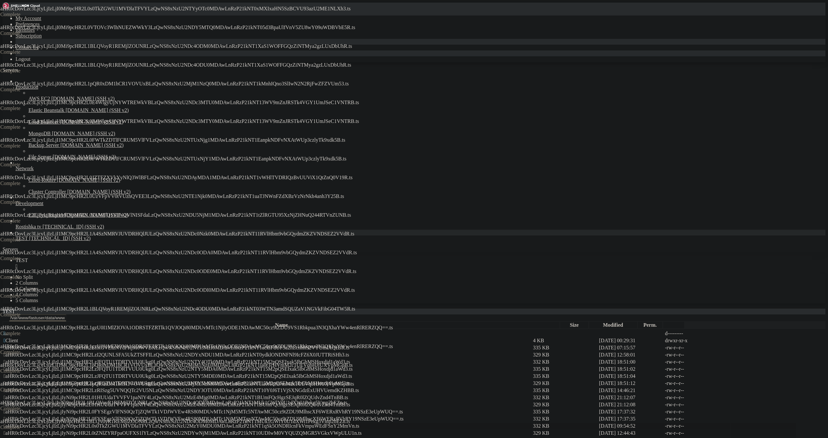
click at [312, 423] on span " aHR0cDovLzc3LjcyLjIzLjIyNi9pcHR2L0s0TkZGWU1MVDlaTFVYLzQwNS8xNzU2MzY0MDU0MDAwL…" at bounding box center [182, 426] width 356 height 6
click at [347, 416] on span " aHR0cDovLzc3LjcyLjIzLjIyNi9pcHR2L0FYSEgzVlFNS0QzTjZQWTk1VDJWVEw4RS80MDUvMTc1N…" at bounding box center [204, 419] width 400 height 6
click at [374, 409] on td " aHR0cDovLzc3LjcyLjIzLjIyNi9pcHR2L0FYSEgzVlFNS0QzTjZQWTk1VDJWVEw4RS80MDUvMTc1N…" at bounding box center [267, 412] width 529 height 6
click at [398, 402] on td " aHR0cDovLzc3LjcyLjIzLjIyNi9pcHR2L01HUUdaTVVFV1paNlY4LzQwNS8xNzU2MzE4MzA0MDAwL…" at bounding box center [267, 405] width 529 height 6
click at [348, 395] on span " aHR0cDovLzc3LjcyLjIzLjIyNi9pcHR2L01HUUdaTVVFV1paNlY4LzQwNS8xNzU2MzE4Mjg0MDAwL…" at bounding box center [176, 398] width 345 height 6
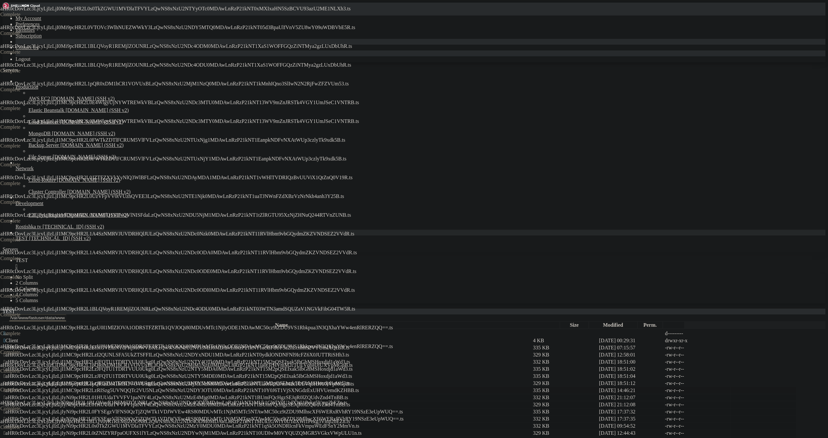
click at [359, 388] on span " aHR0cDovLzc3LjcyLjIzLjI1MC9pcHR2LzRISzg5UVNQQTc2VU5NLzQwNS8xNzU2NDY3OTU0MDAwL…" at bounding box center [182, 391] width 356 height 6
click at [351, 380] on span " aHR0cDovLzc3LjcyLjIzLjI1MC9pcHR2LzJFQTU1TDRTVUU0Ukg0LzQwNS8xNzU2NTY5MDI0MDAwL…" at bounding box center [177, 383] width 347 height 6
click at [352, 373] on span " aHR0cDovLzc3LjcyLjIzLjI1MC9pcHR2LzJFQTU1TDRTVUU0Ukg0LzQwNS8xNzU2NTY5MDE0MDAwL…" at bounding box center [178, 376] width 349 height 6
click at [353, 366] on span " aHR0cDovLzc3LjcyLjIzLjI1MC9pcHR2LzJFQTU1TDRTVUU0Ukg0LzQwNS8xNzU2NTY5MDA0MDAwL…" at bounding box center [178, 369] width 349 height 6
drag, startPoint x: 446, startPoint y: 111, endPoint x: 448, endPoint y: 106, distance: 4.6
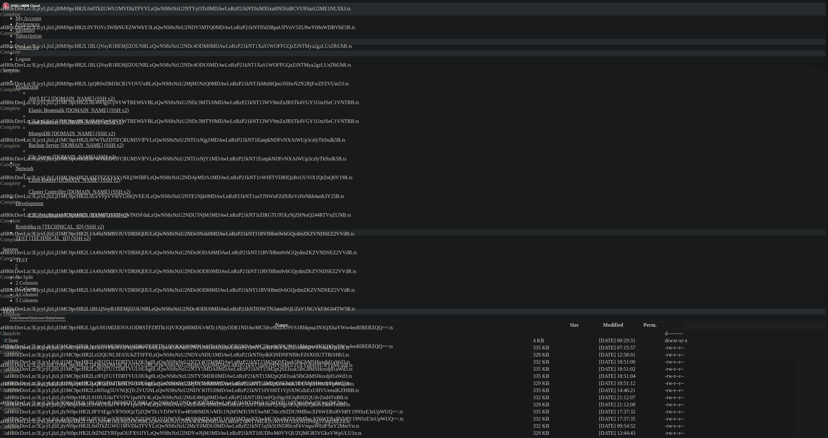
click at [350, 359] on span " aHR0cDovLzc3LjcyLjIzLjI1MC9pcHR2LzJFQTU1TDRTVUU0Ukg0LzQwNS8xNzU2NTY4OTk0MDAwL…" at bounding box center [177, 362] width 347 height 6
click at [349, 352] on span " aHR0cDovLzc3LjcyLjIzLjI1MC9pcHR2LzI2QUNLSFA5UkZTSFFILzQwNS8xNzU2NDYxNDU1MDAwL…" at bounding box center [177, 355] width 346 height 6
click at [350, 345] on span " aHR0cDovLzc3LjcyLjIzLjI1MC9pcHR2L1RGVEIzNTdFRjM0WVBXLzQwNS8xNzU2NTI3MzI0MDAwL…" at bounding box center [177, 348] width 346 height 6
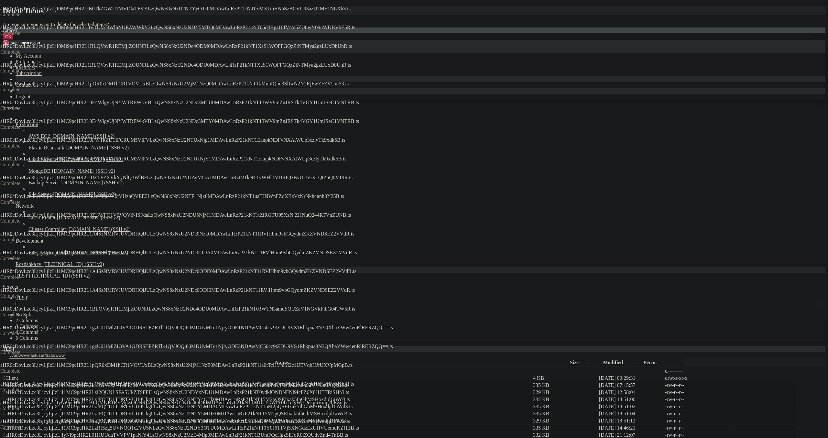
click at [14, 40] on button "OK" at bounding box center [8, 36] width 11 height 7
